Goal: Information Seeking & Learning: Learn about a topic

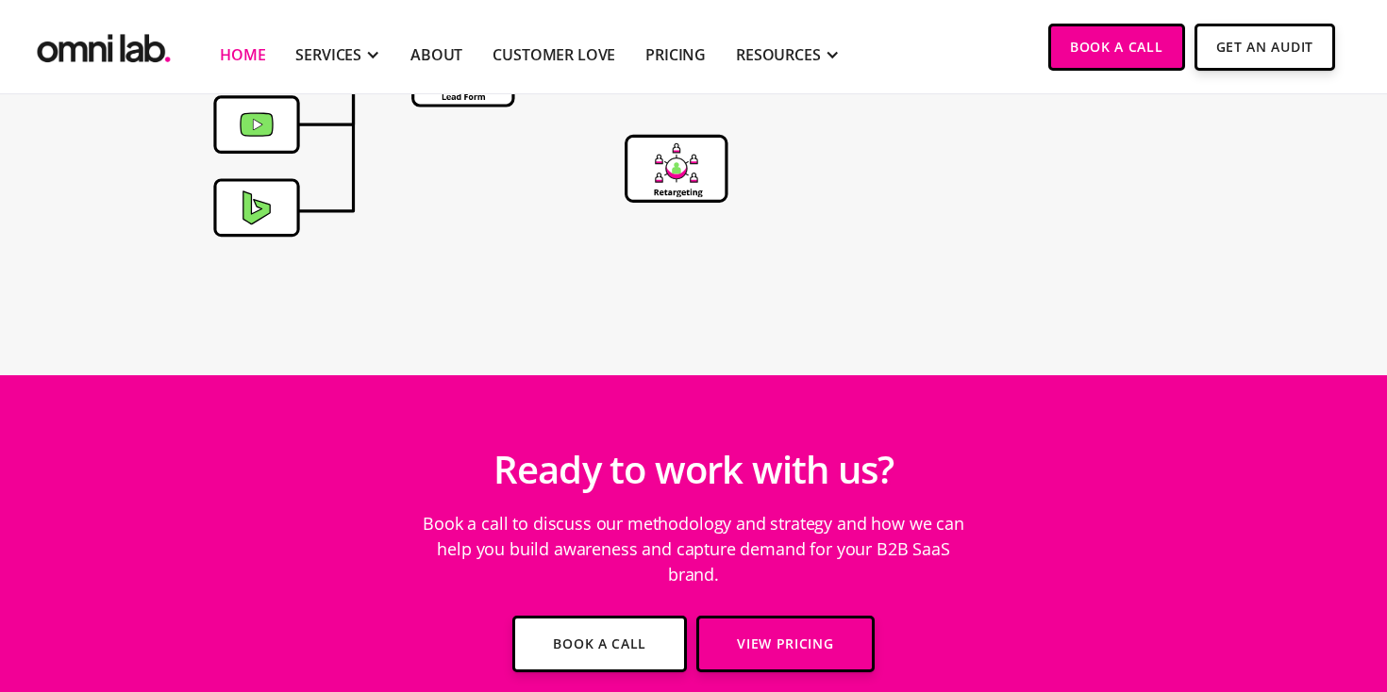
scroll to position [6913, 0]
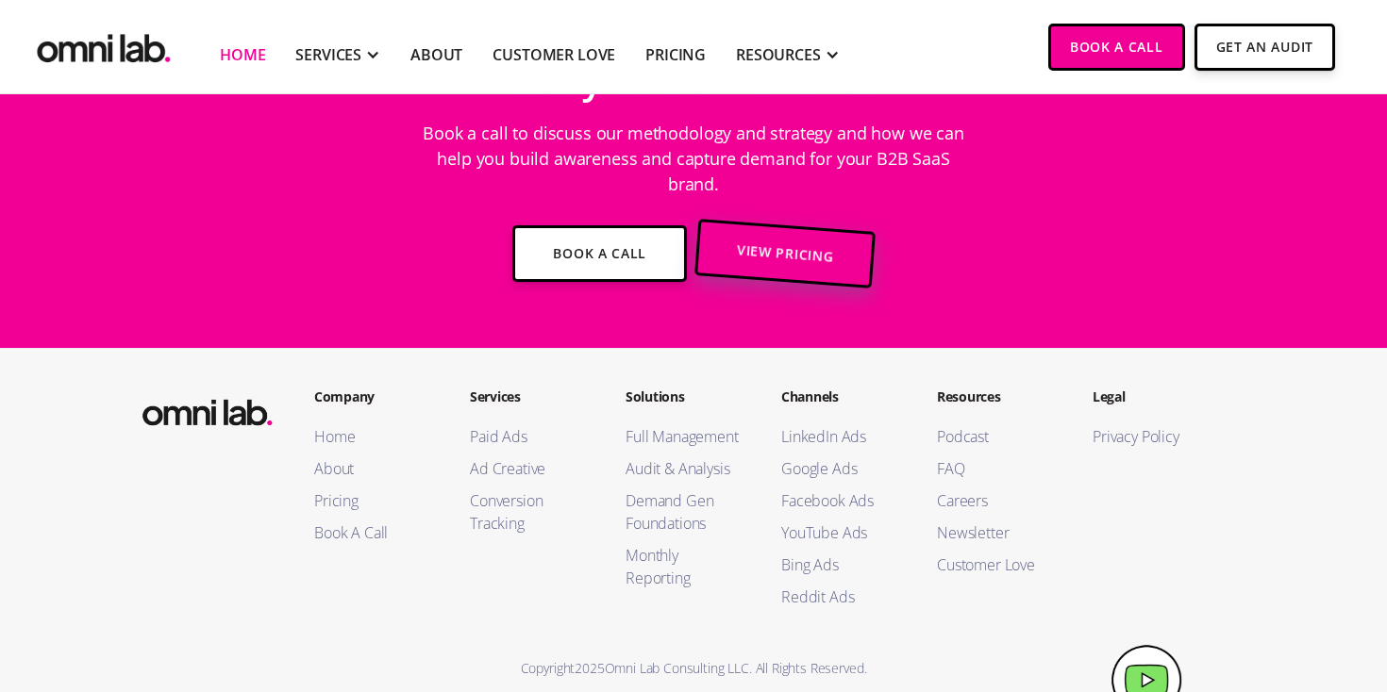
click at [724, 222] on link "View Pricing" at bounding box center [784, 254] width 181 height 70
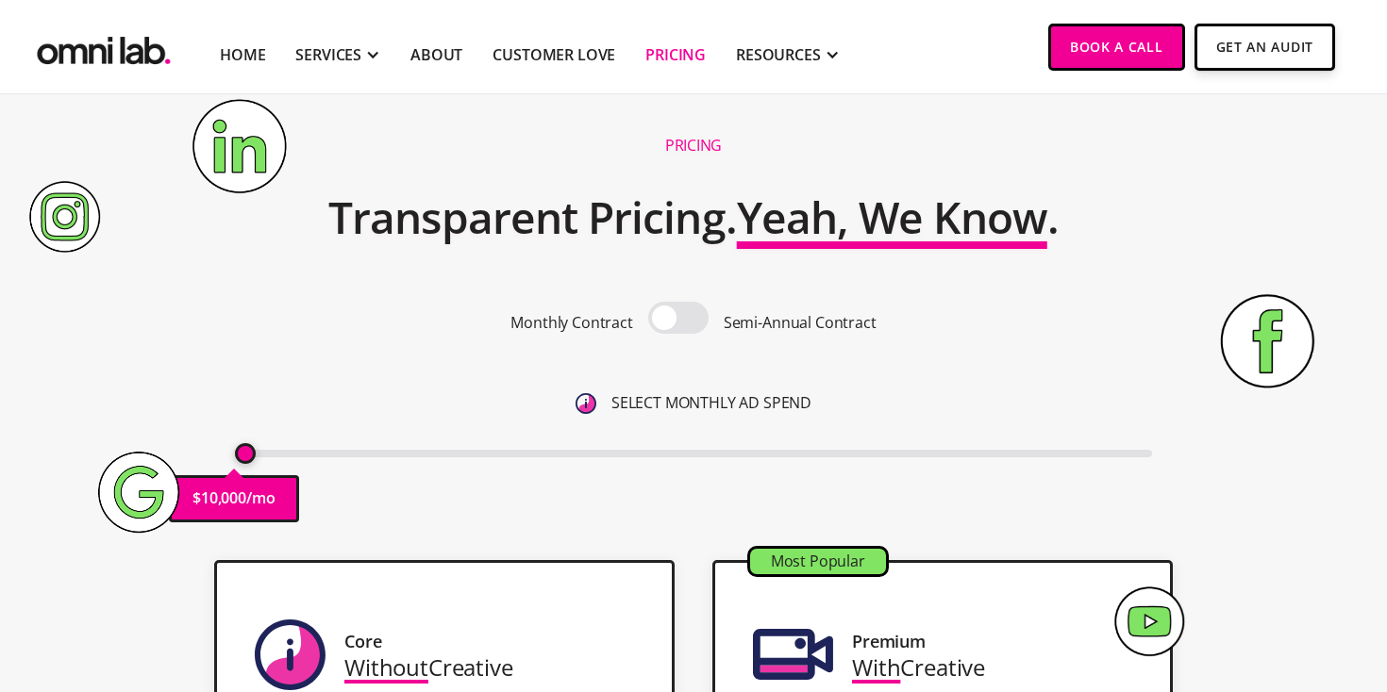
scroll to position [30, 0]
drag, startPoint x: 247, startPoint y: 457, endPoint x: 273, endPoint y: 458, distance: 25.5
click at [273, 457] on input "range" at bounding box center [694, 454] width 918 height 8
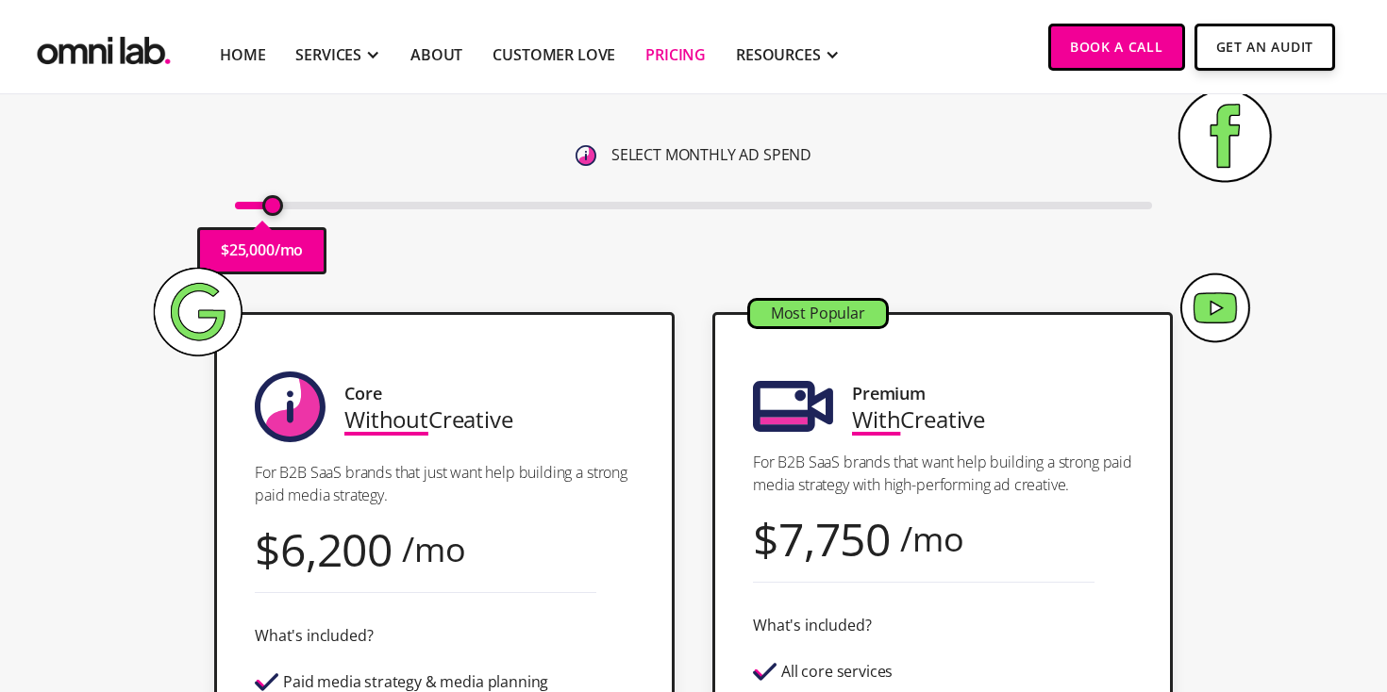
scroll to position [280, 0]
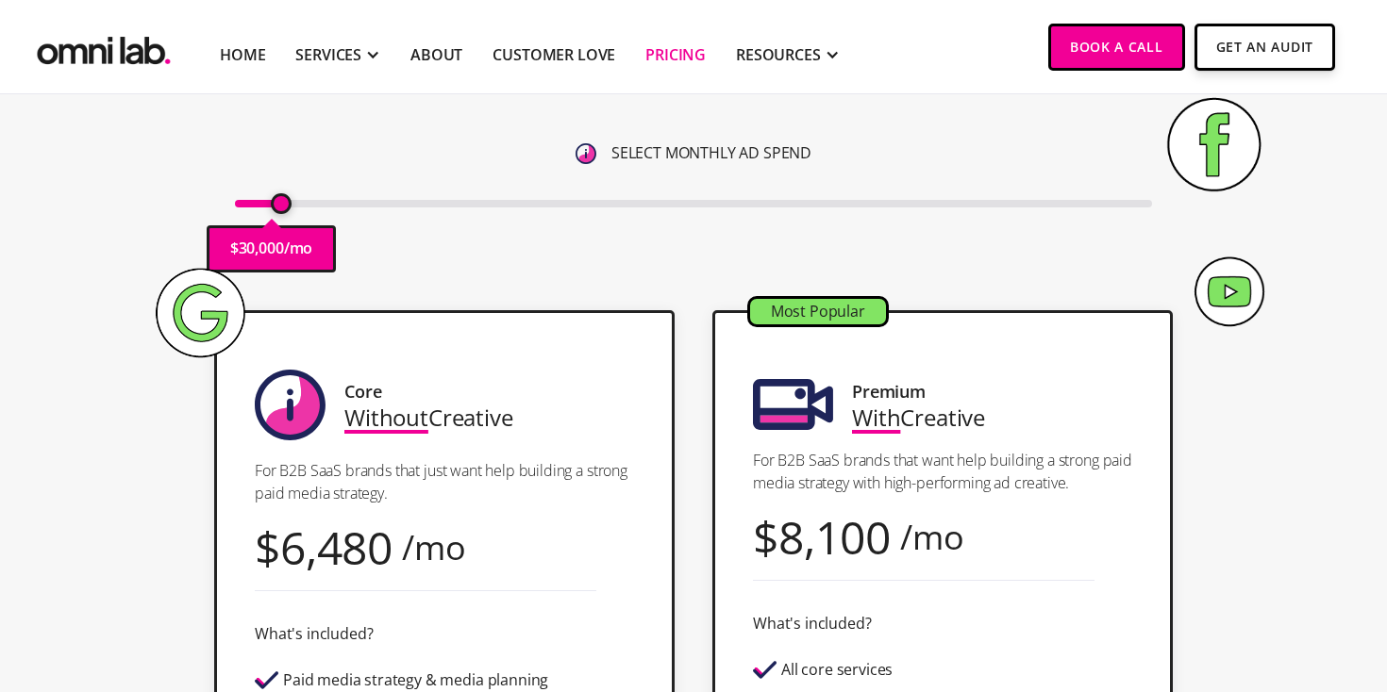
type input "25000"
click at [274, 208] on input "range" at bounding box center [694, 204] width 918 height 8
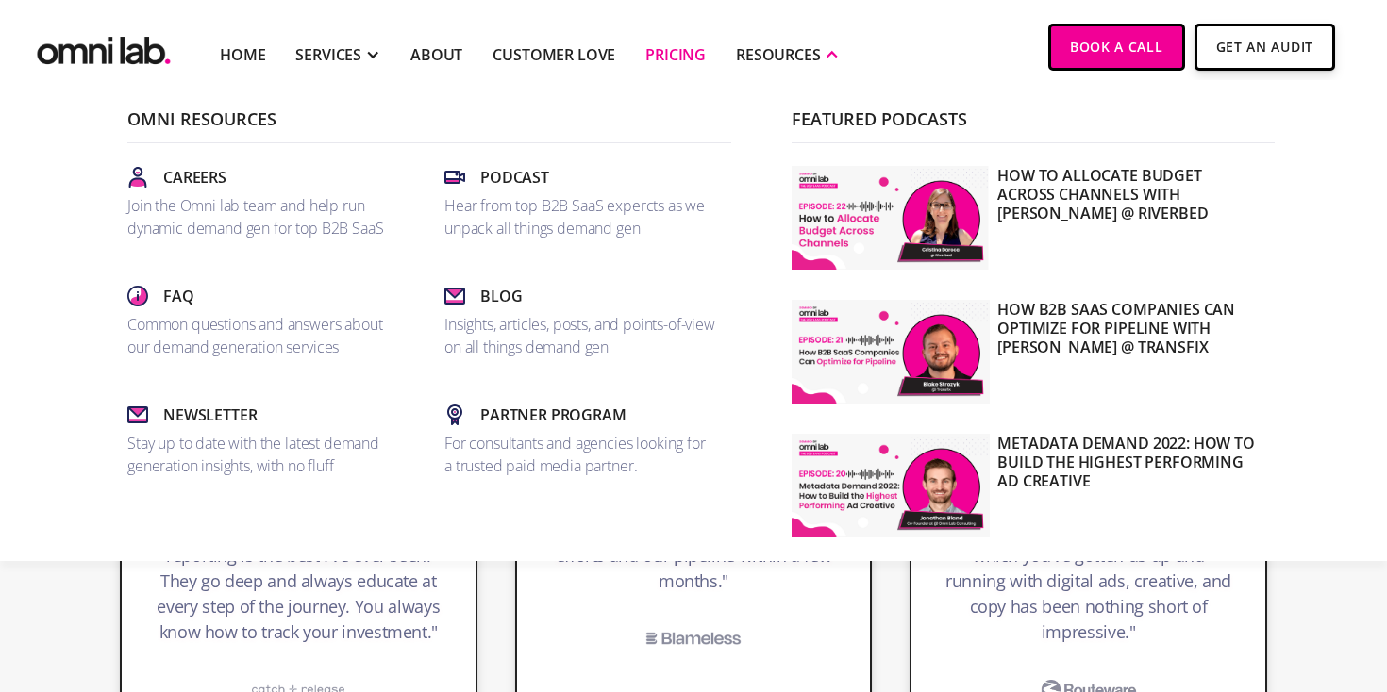
scroll to position [3641, 0]
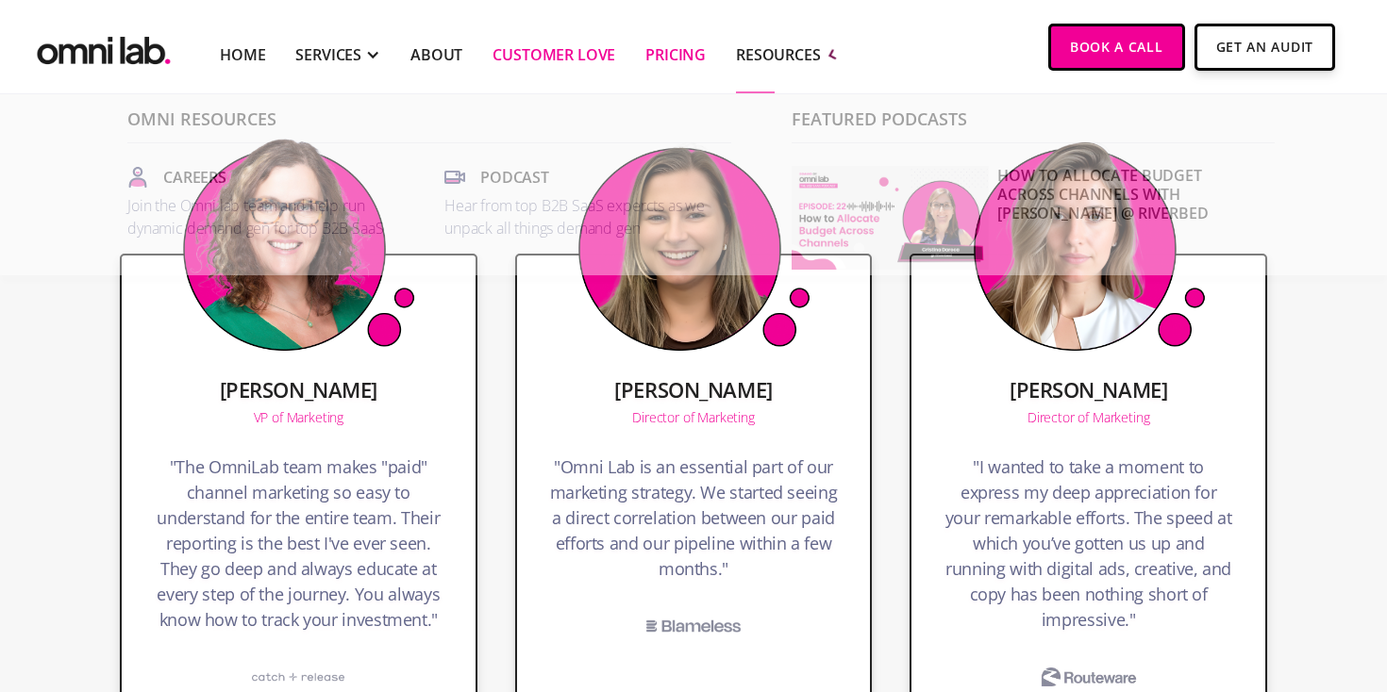
click at [550, 59] on link "Customer Love" at bounding box center [553, 54] width 123 height 23
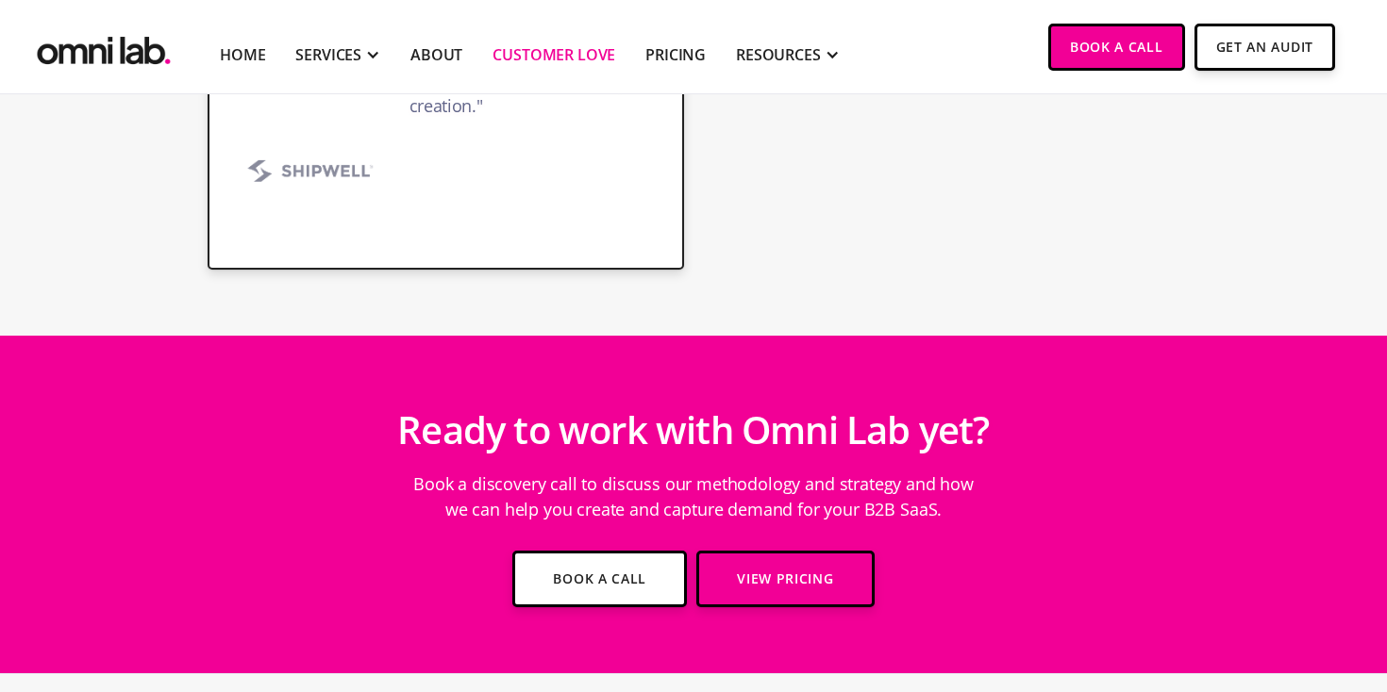
scroll to position [5829, 0]
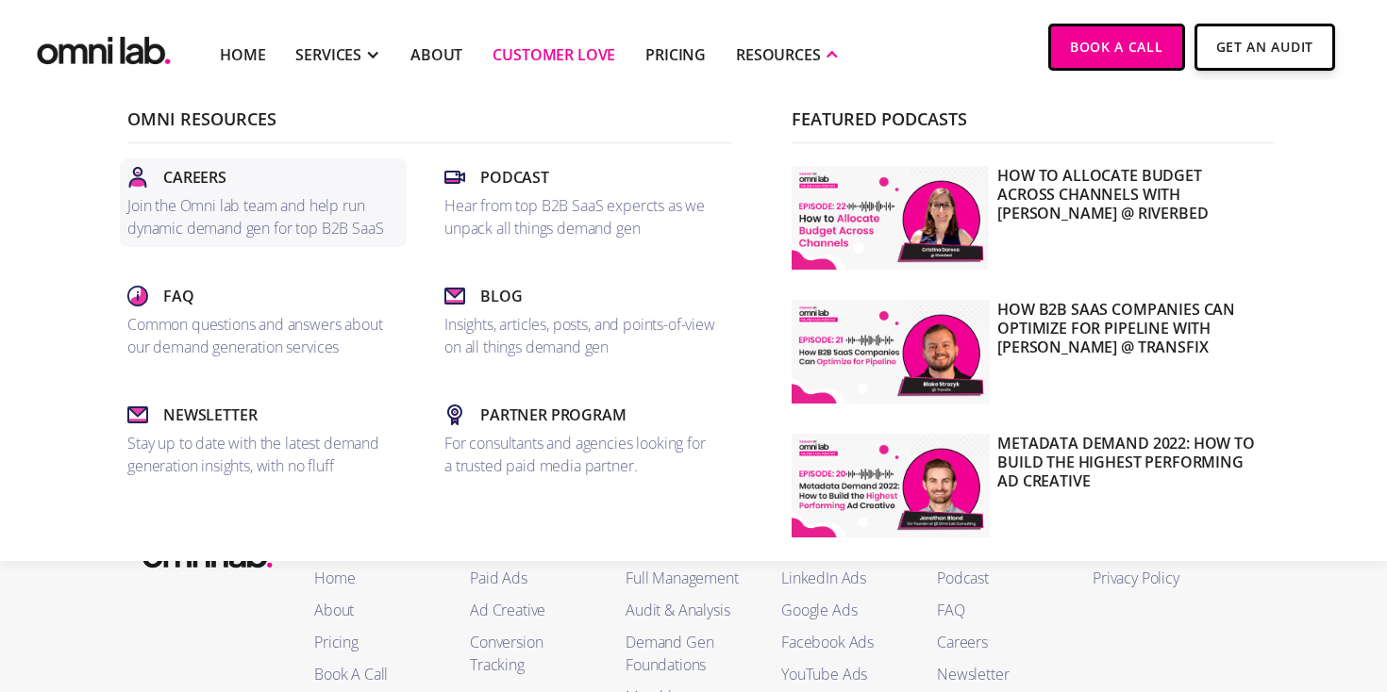
click at [237, 194] on p "Join the Omni lab team and help run dynamic demand gen for top B2B SaaS" at bounding box center [263, 216] width 272 height 45
